Goal: Task Accomplishment & Management: Manage account settings

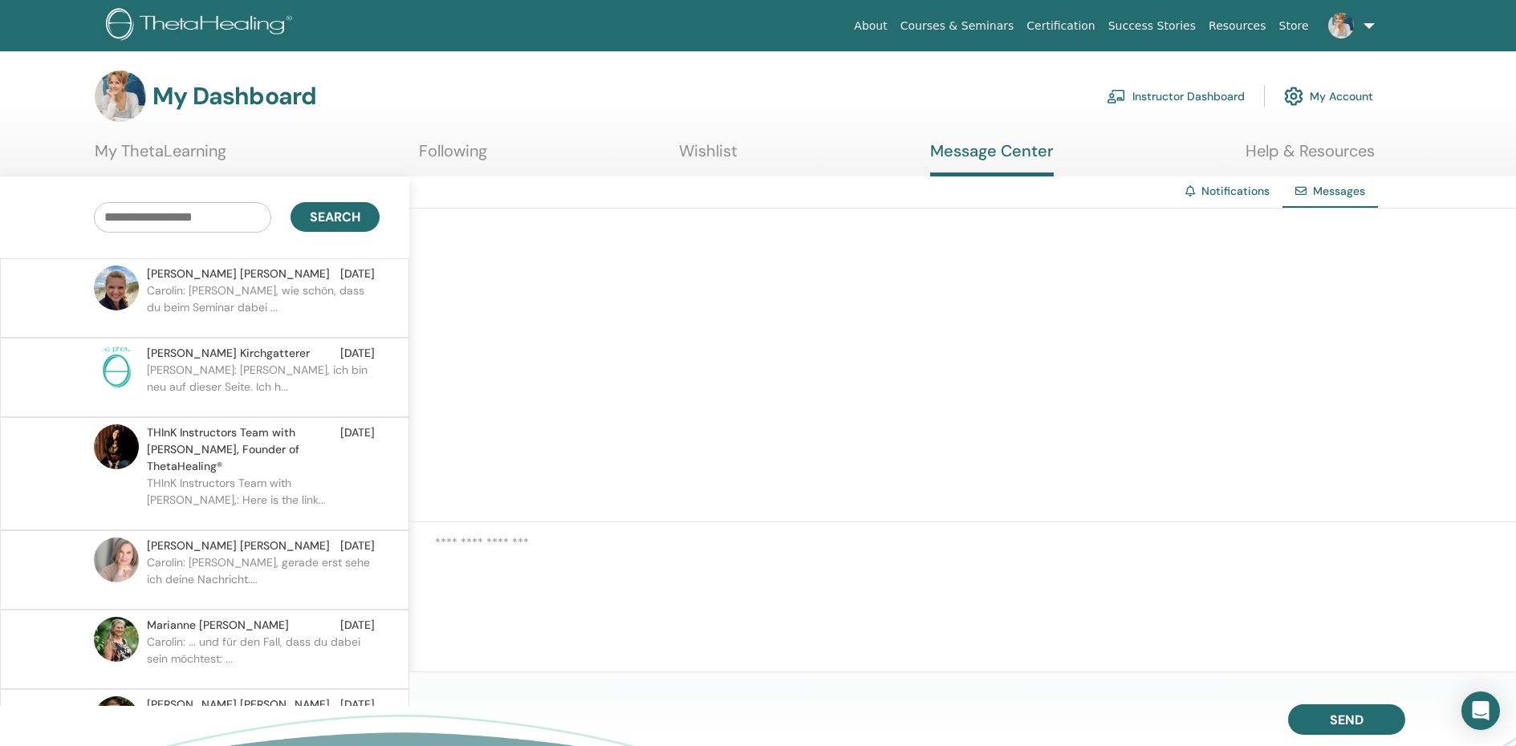
click at [1186, 99] on link "Instructor Dashboard" at bounding box center [1176, 96] width 138 height 35
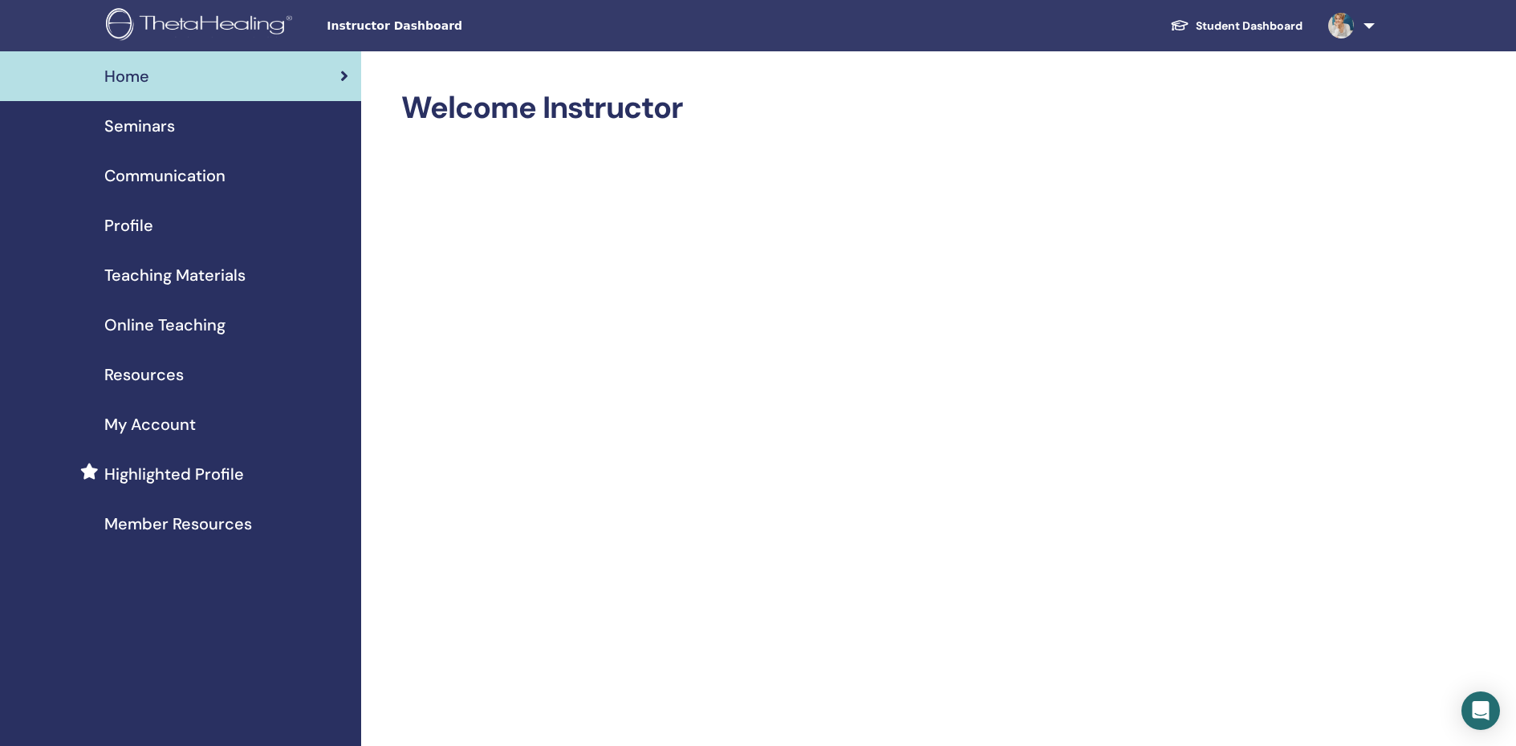
click at [136, 121] on span "Seminars" at bounding box center [139, 126] width 71 height 24
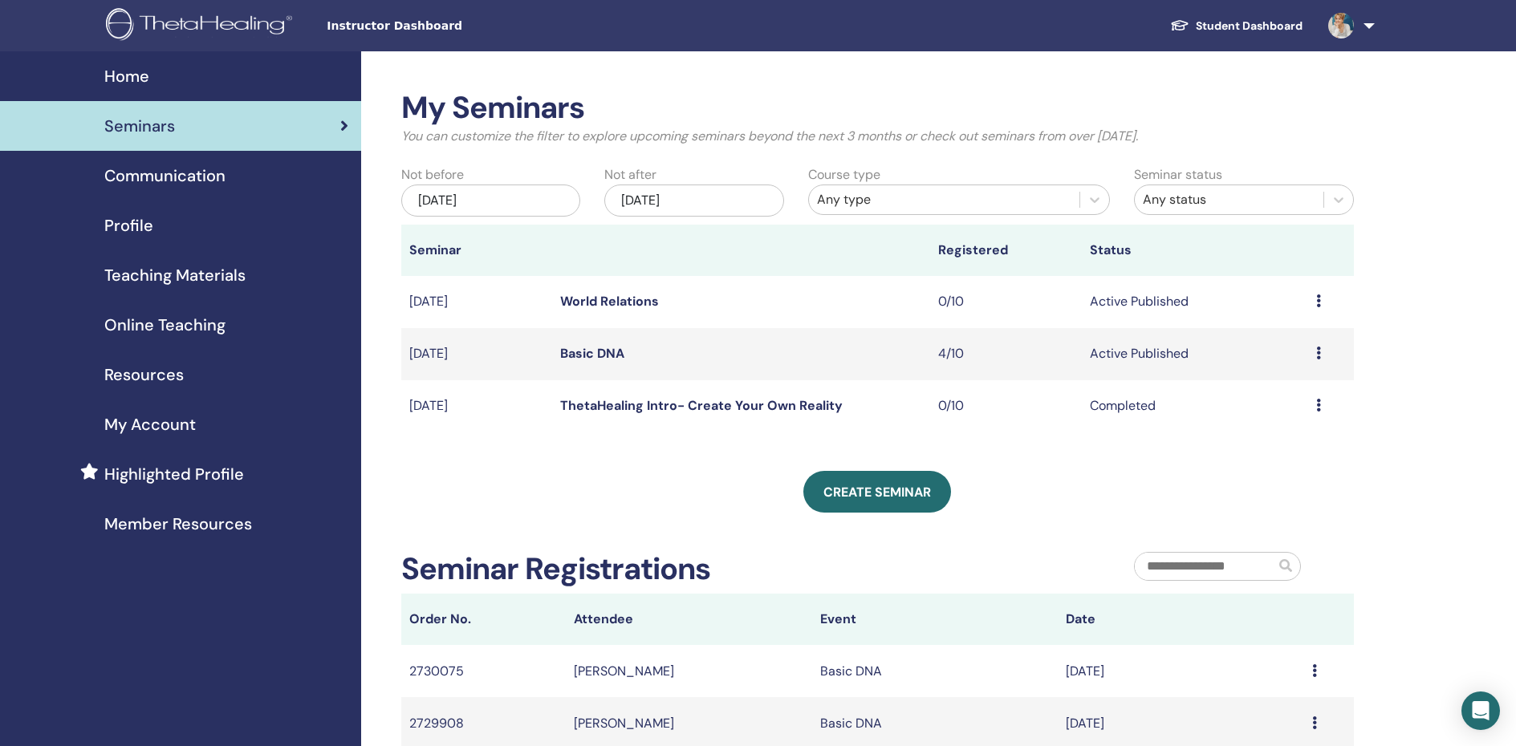
click at [596, 351] on link "Basic DNA" at bounding box center [592, 353] width 64 height 17
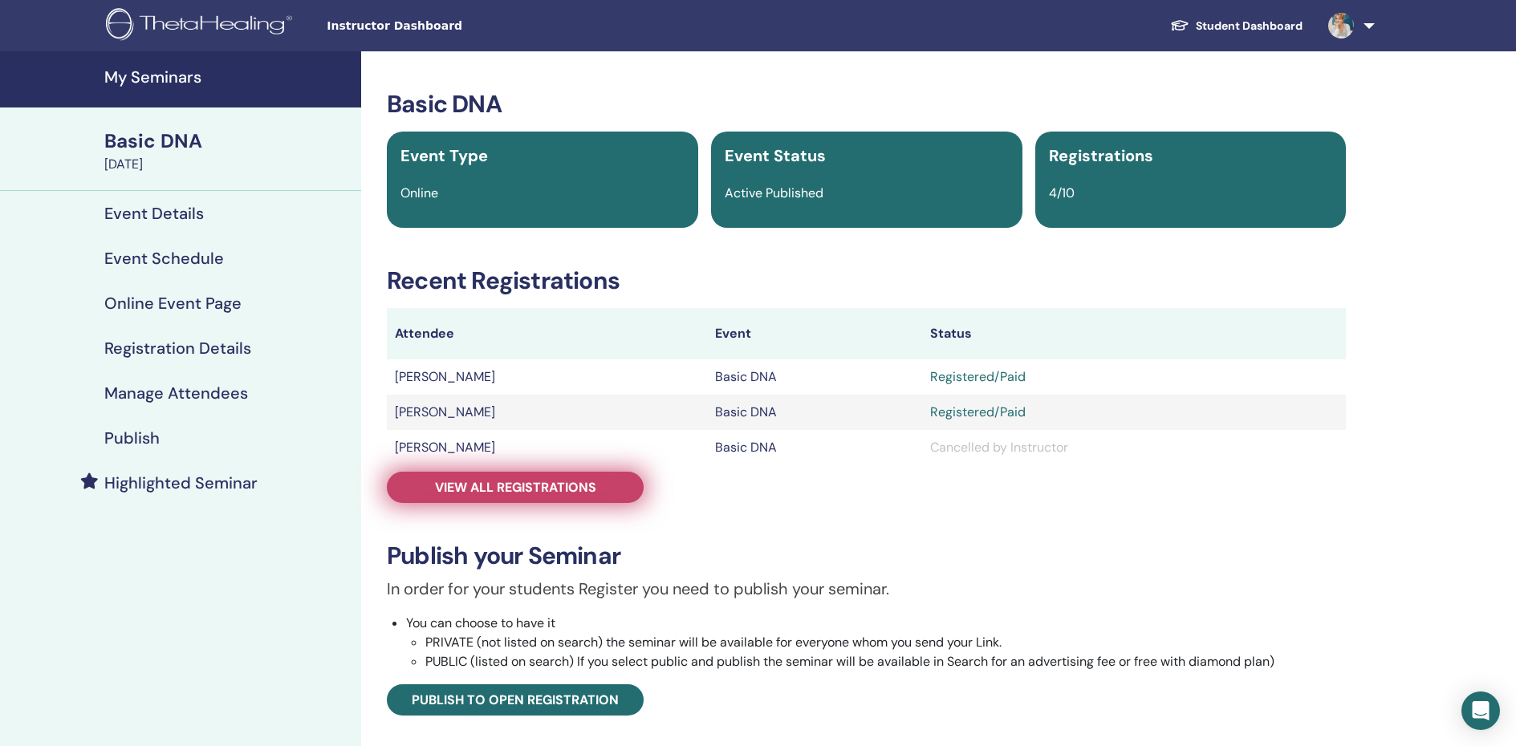
click at [573, 488] on span "View all registrations" at bounding box center [515, 487] width 161 height 17
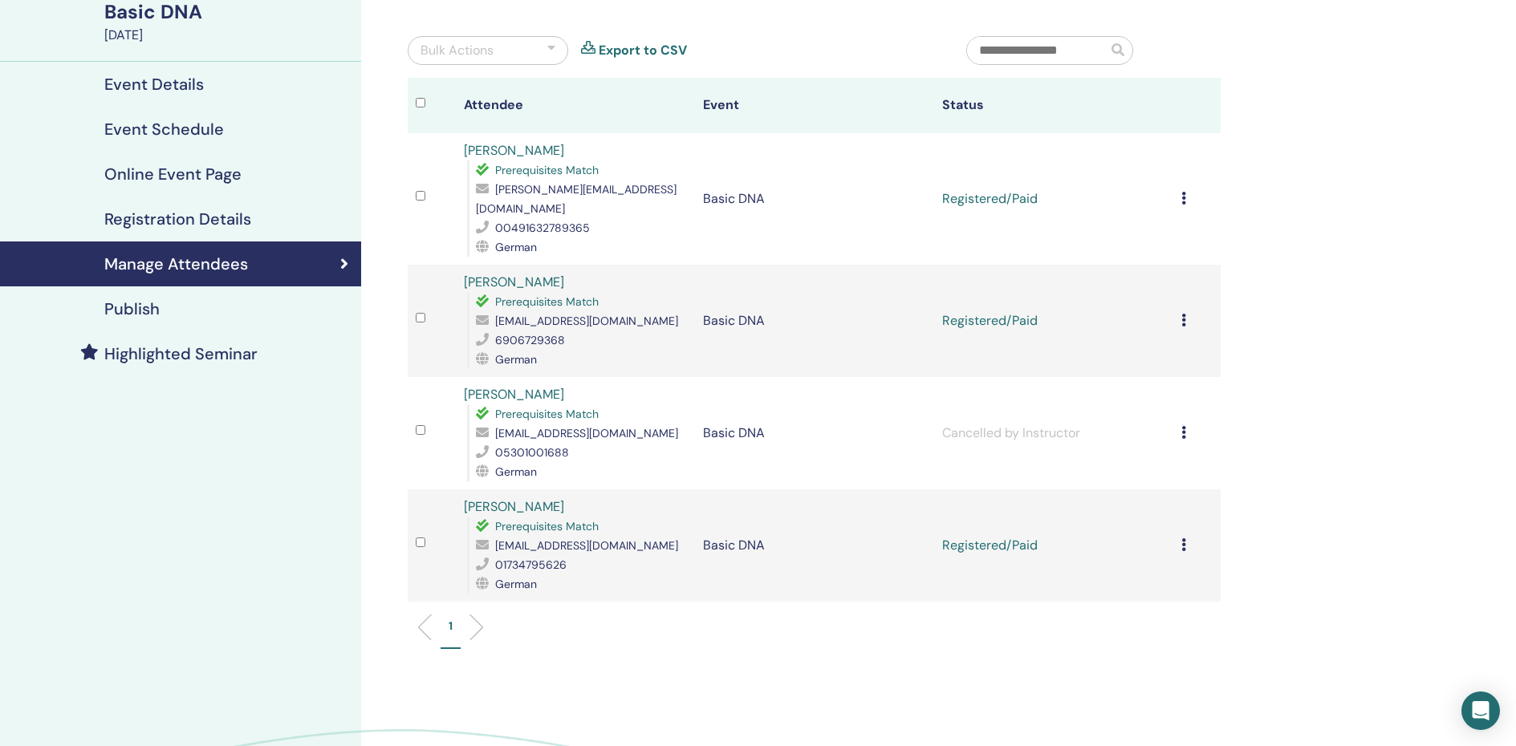
scroll to position [93, 0]
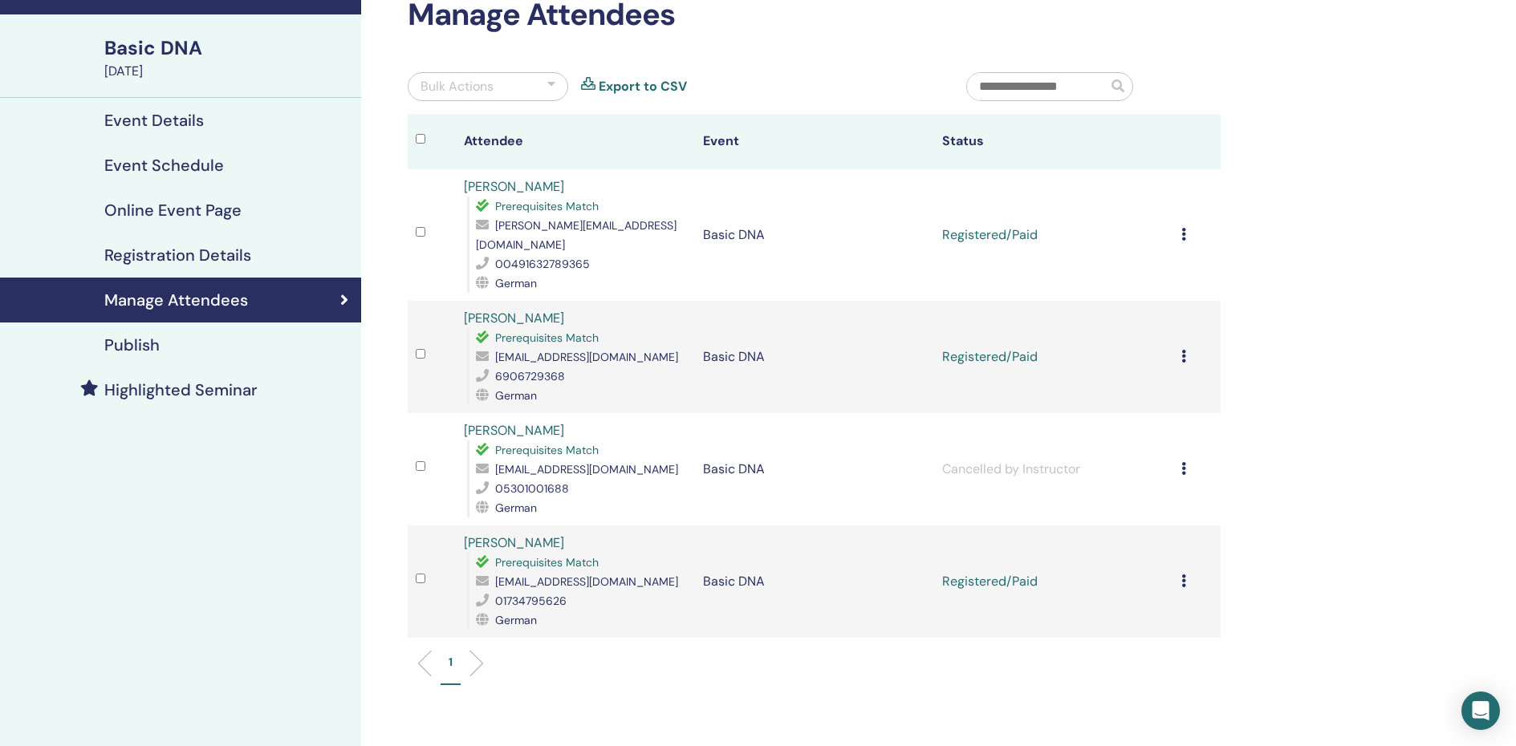
click at [1185, 228] on icon at bounding box center [1183, 234] width 5 height 13
click at [1164, 351] on p "Complete and Certify" at bounding box center [1166, 356] width 127 height 19
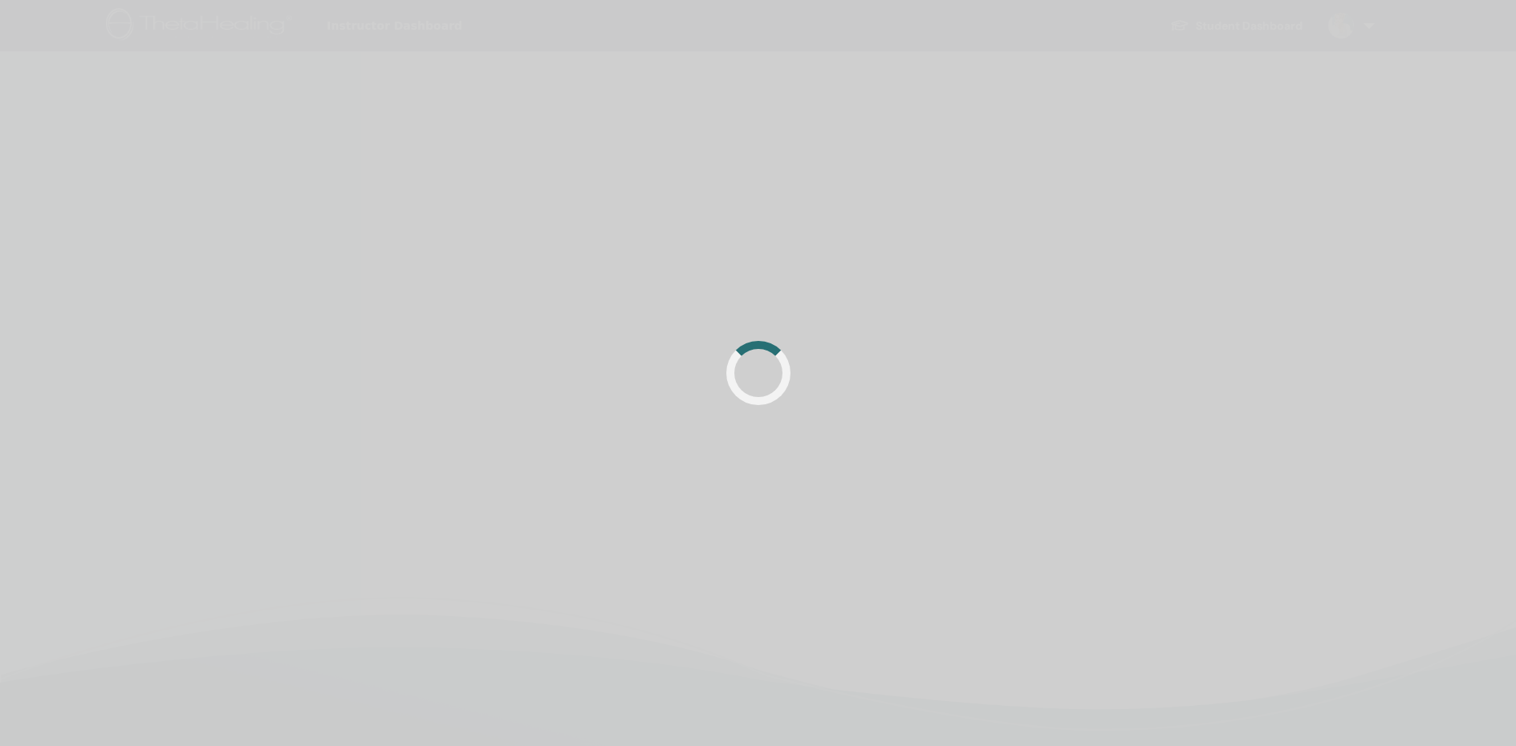
scroll to position [93, 0]
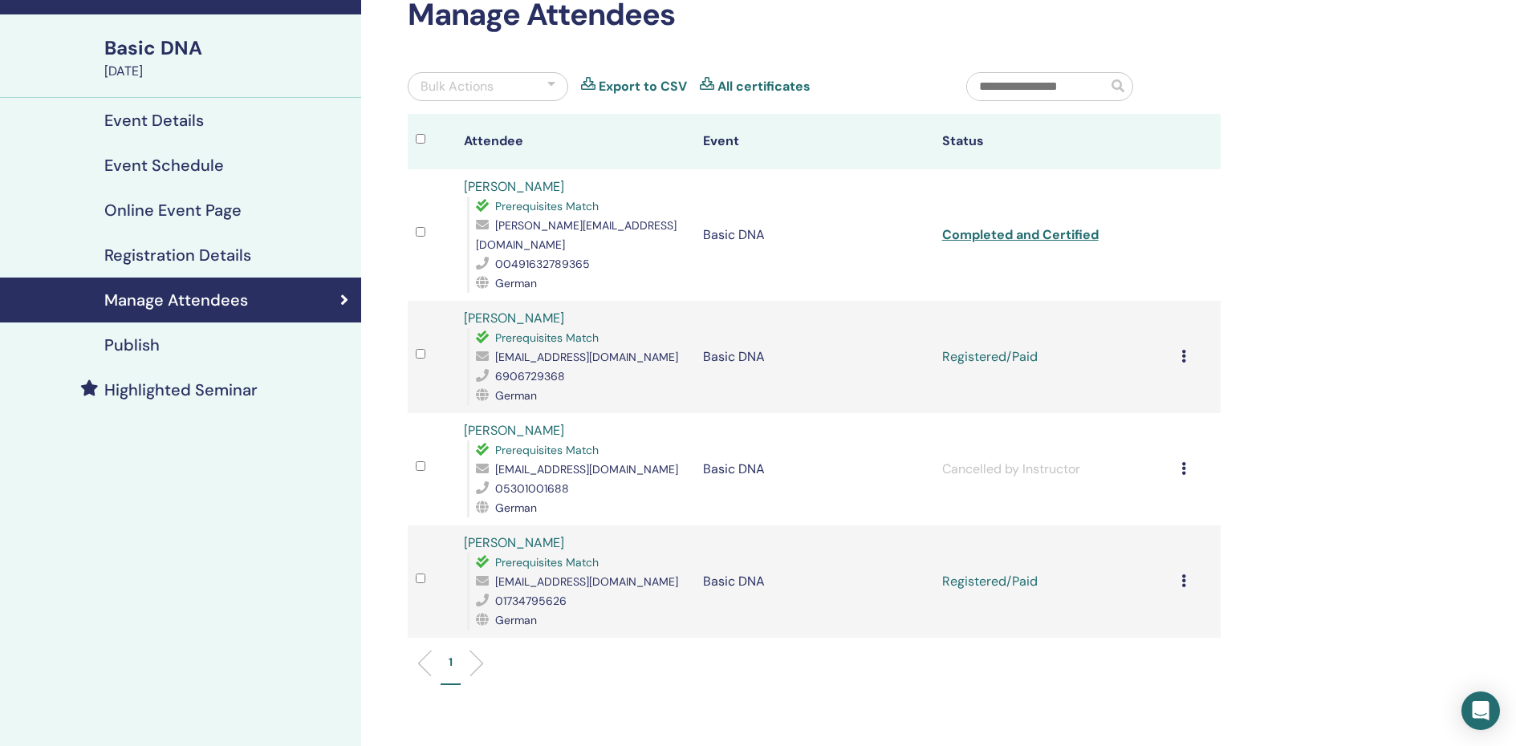
click at [1184, 350] on icon at bounding box center [1183, 356] width 5 height 13
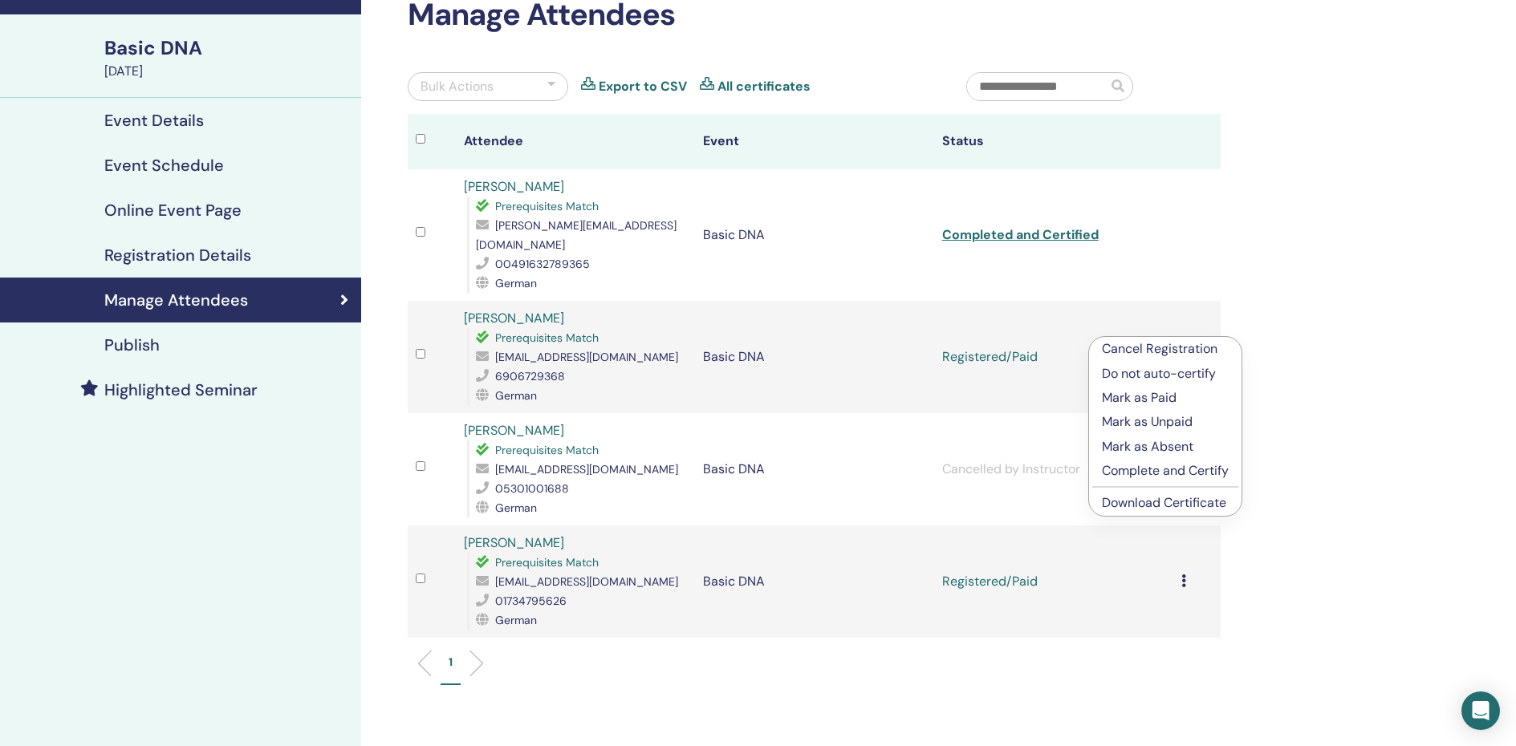
click at [1162, 475] on p "Complete and Certify" at bounding box center [1165, 470] width 127 height 19
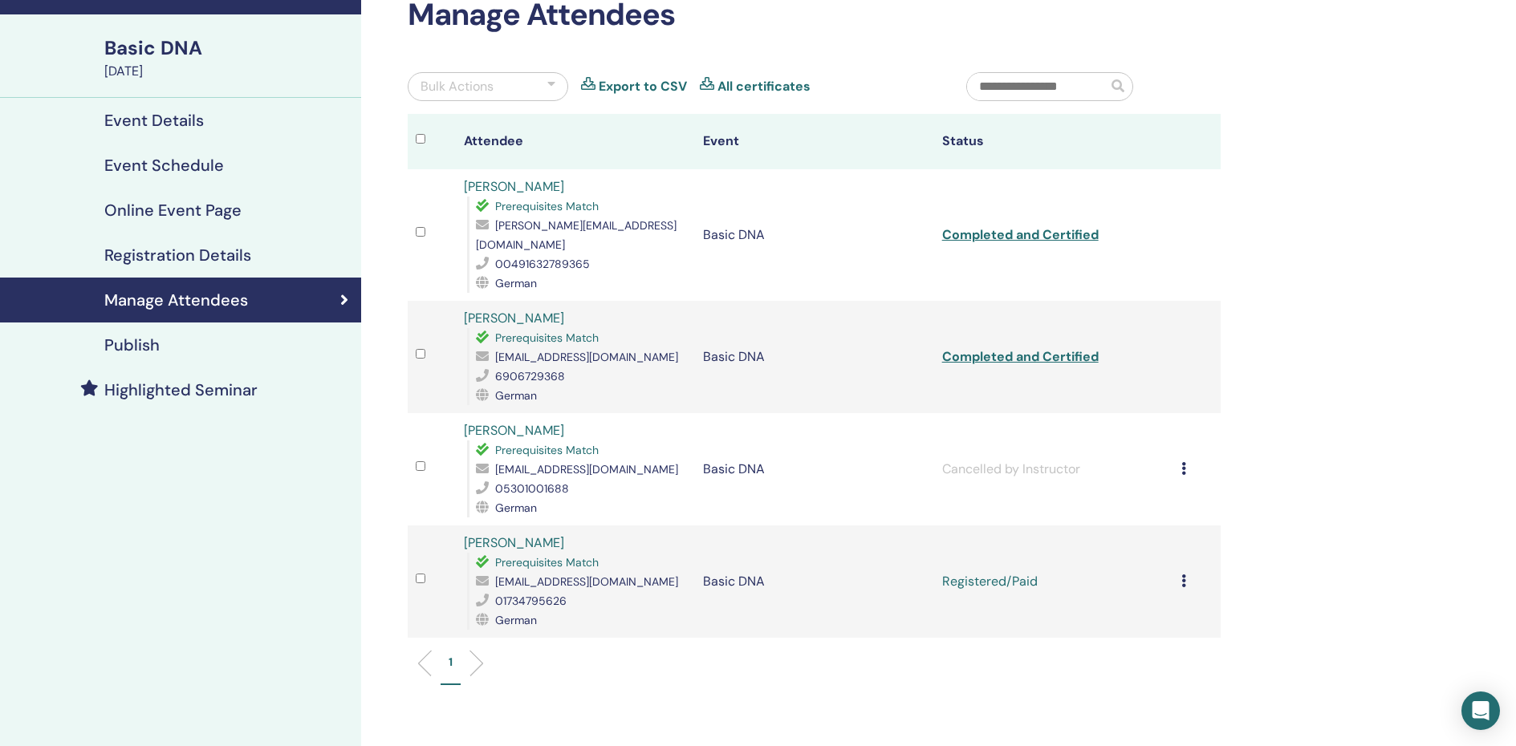
scroll to position [189, 0]
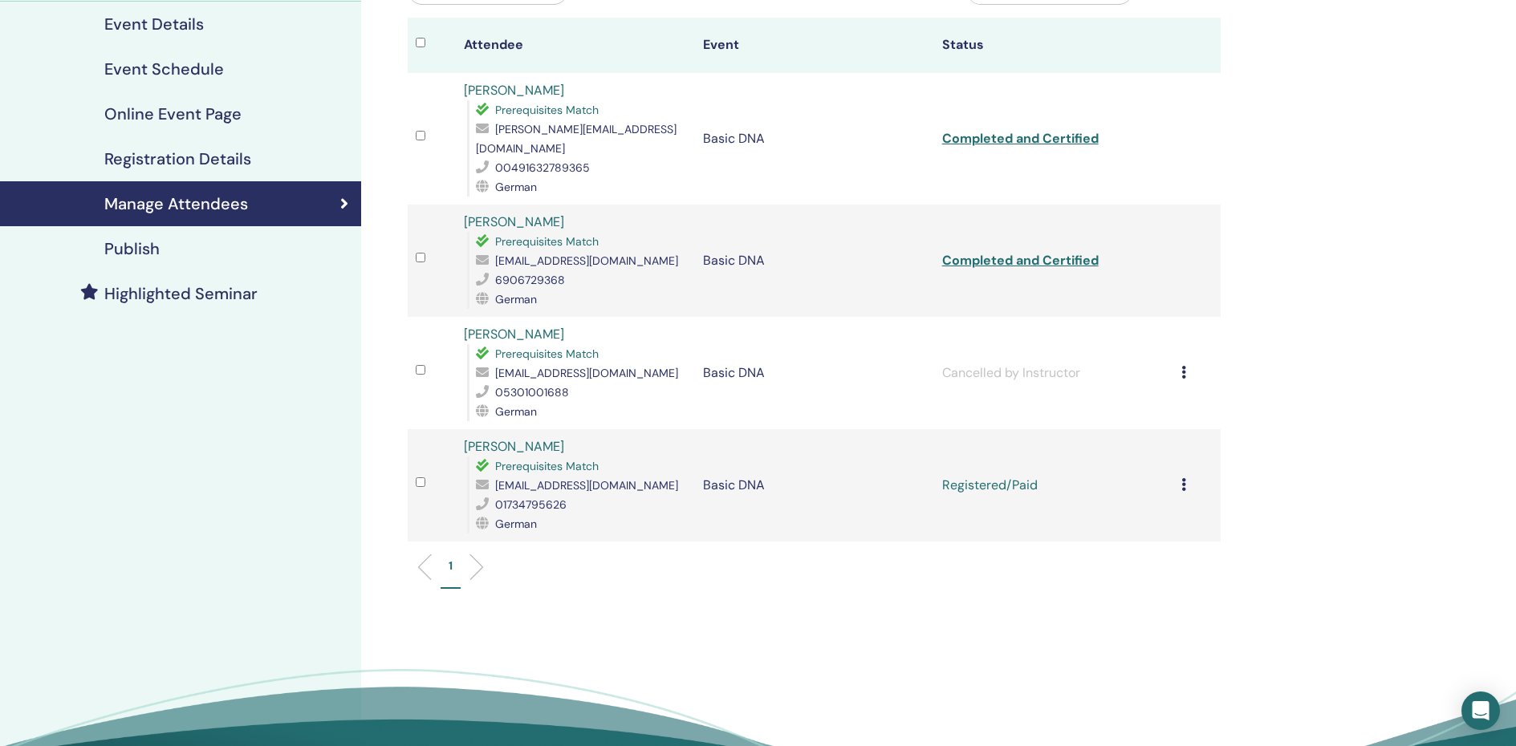
click at [1181, 478] on icon at bounding box center [1183, 484] width 5 height 13
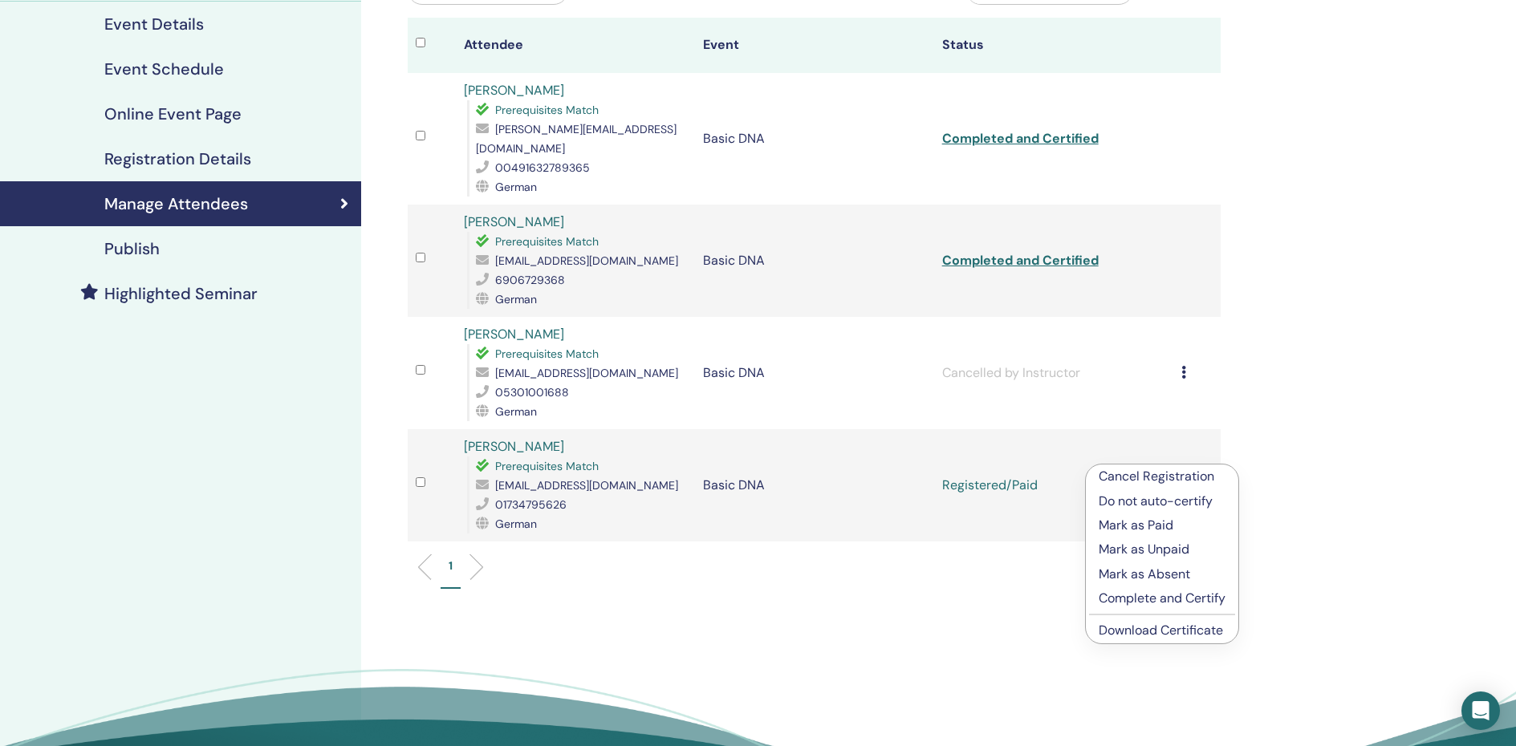
click at [1173, 599] on p "Complete and Certify" at bounding box center [1162, 598] width 127 height 19
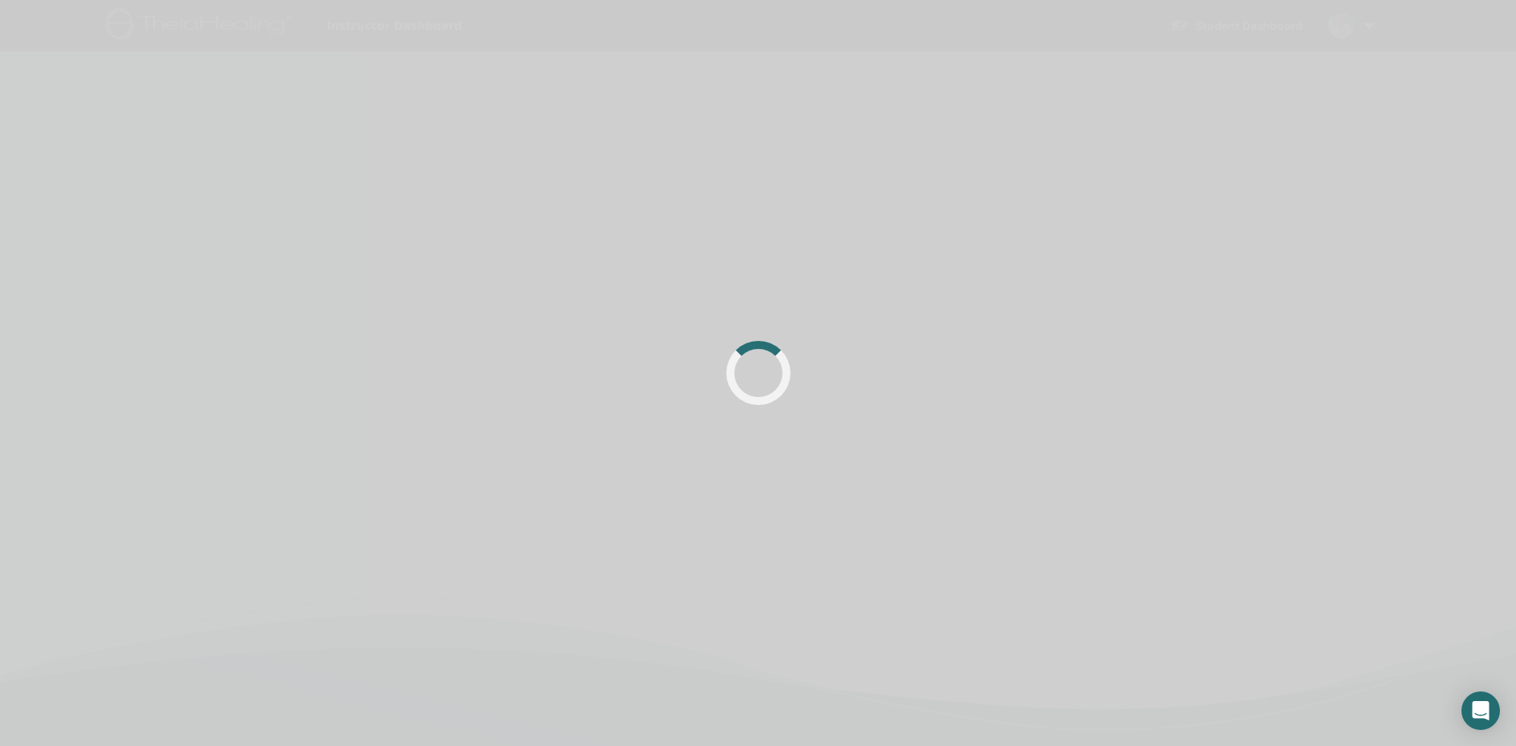
scroll to position [189, 0]
